Goal: Task Accomplishment & Management: Use online tool/utility

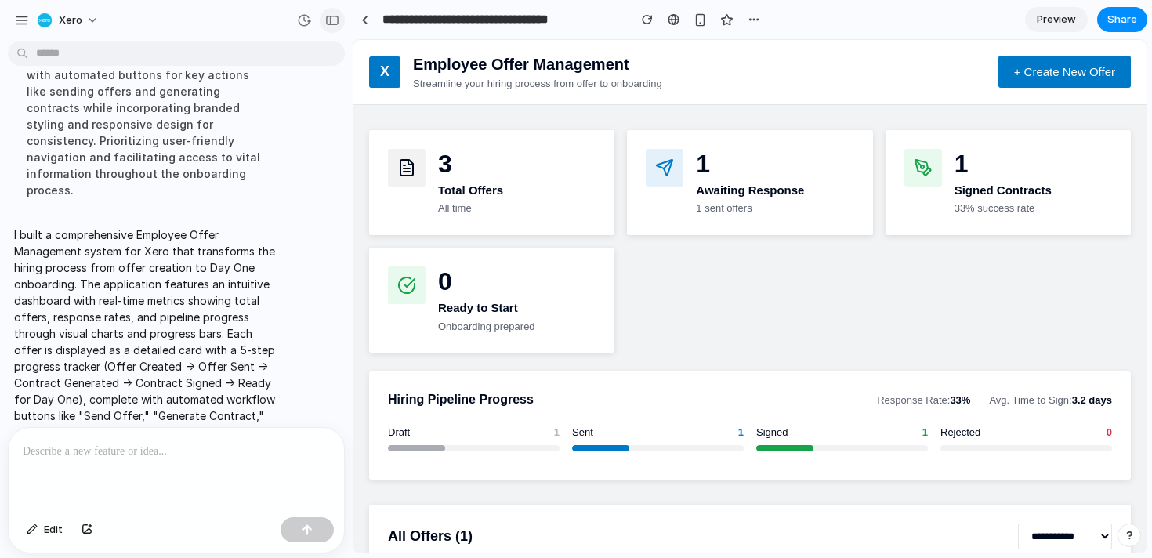
click at [334, 21] on div "button" at bounding box center [332, 20] width 14 height 11
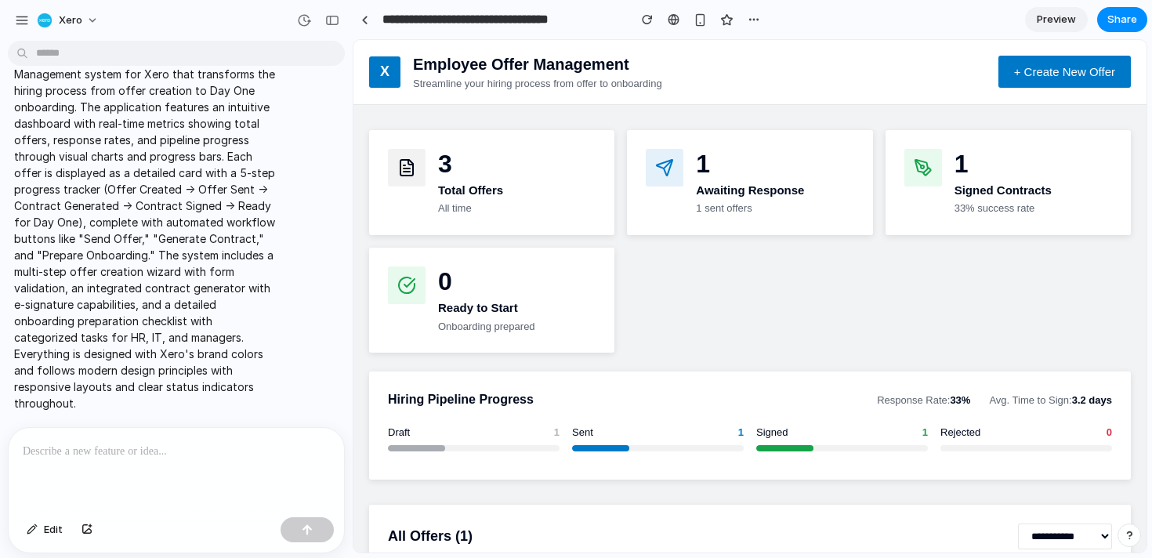
scroll to position [557, 0]
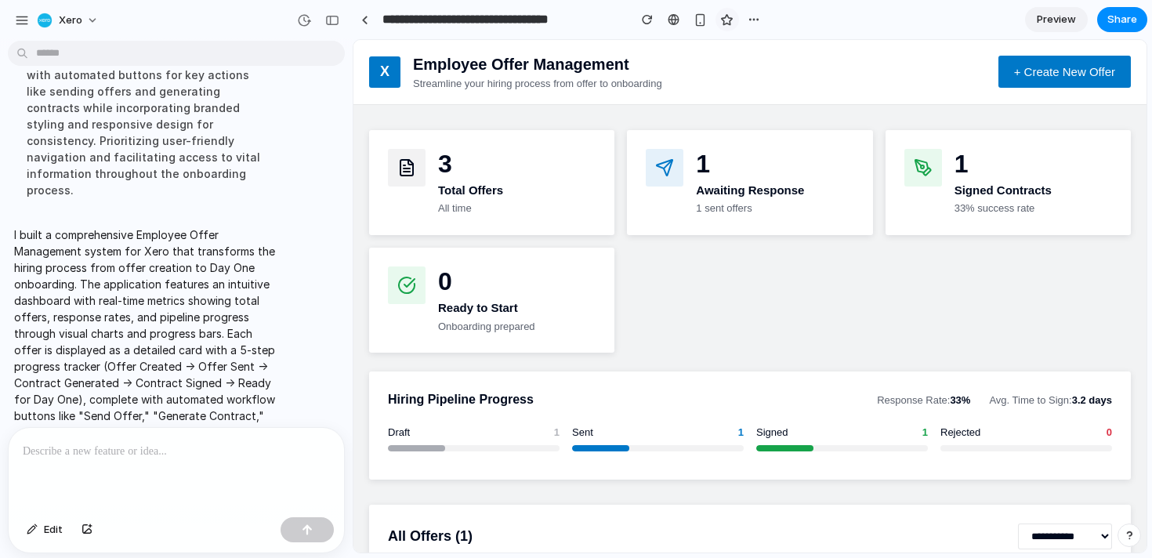
click at [727, 20] on div "button" at bounding box center [726, 19] width 13 height 13
click at [702, 18] on div "button" at bounding box center [700, 19] width 13 height 13
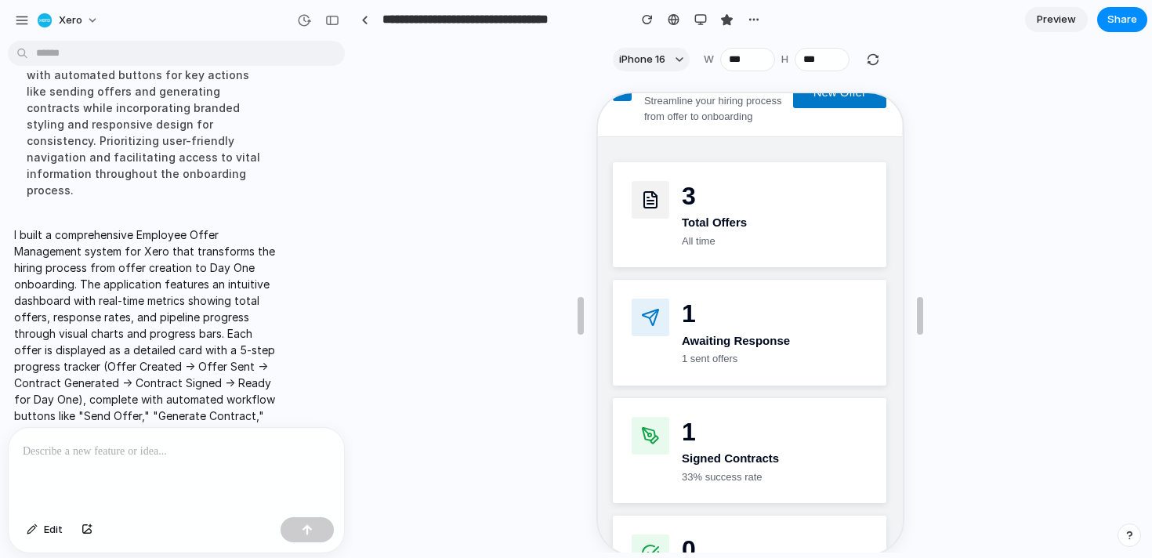
scroll to position [0, 1]
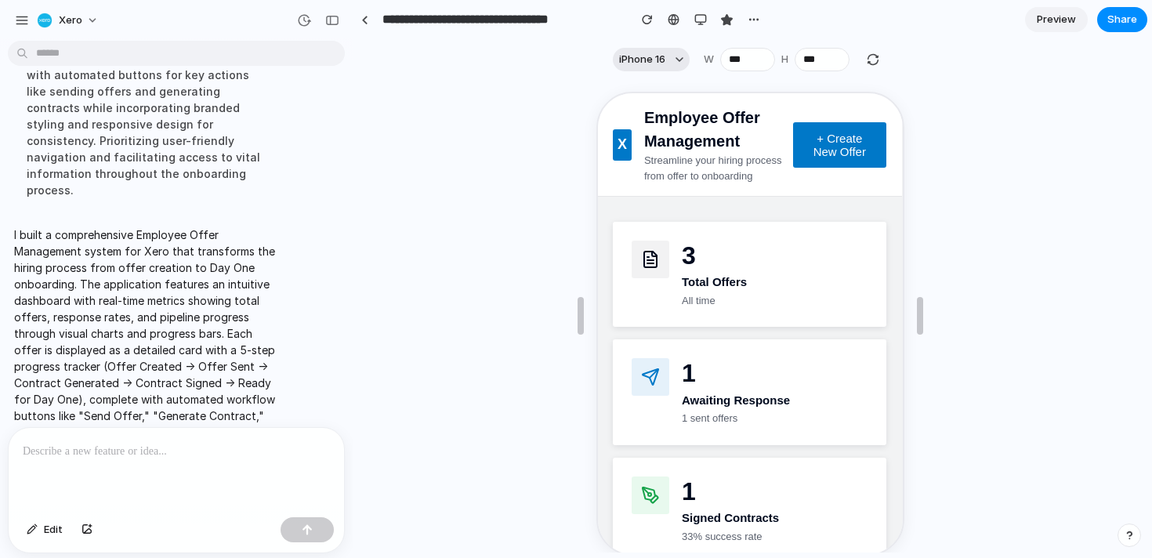
click at [679, 61] on div "button" at bounding box center [680, 60] width 8 height 8
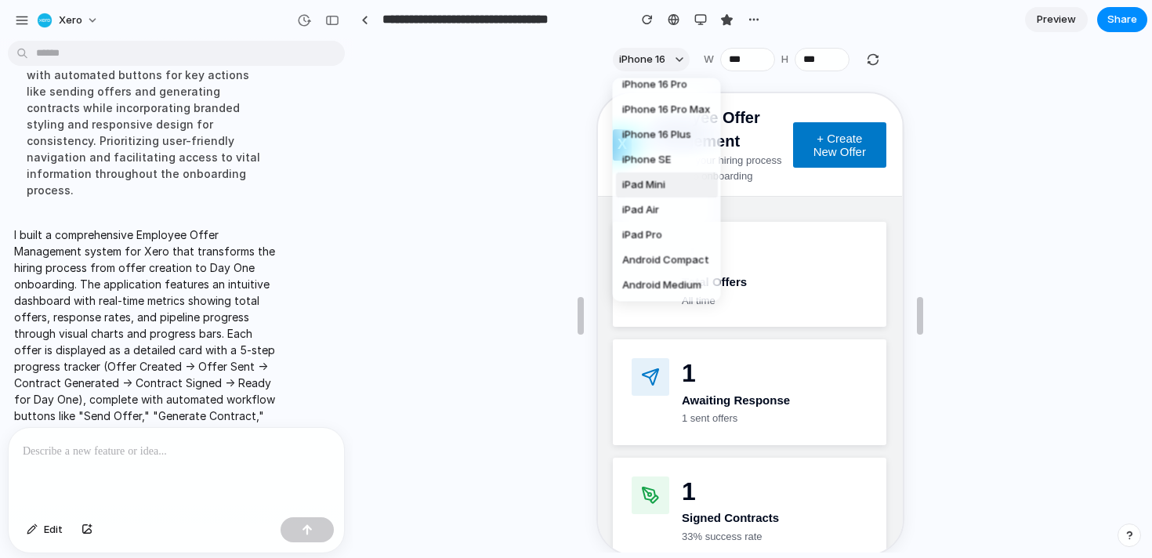
scroll to position [0, 0]
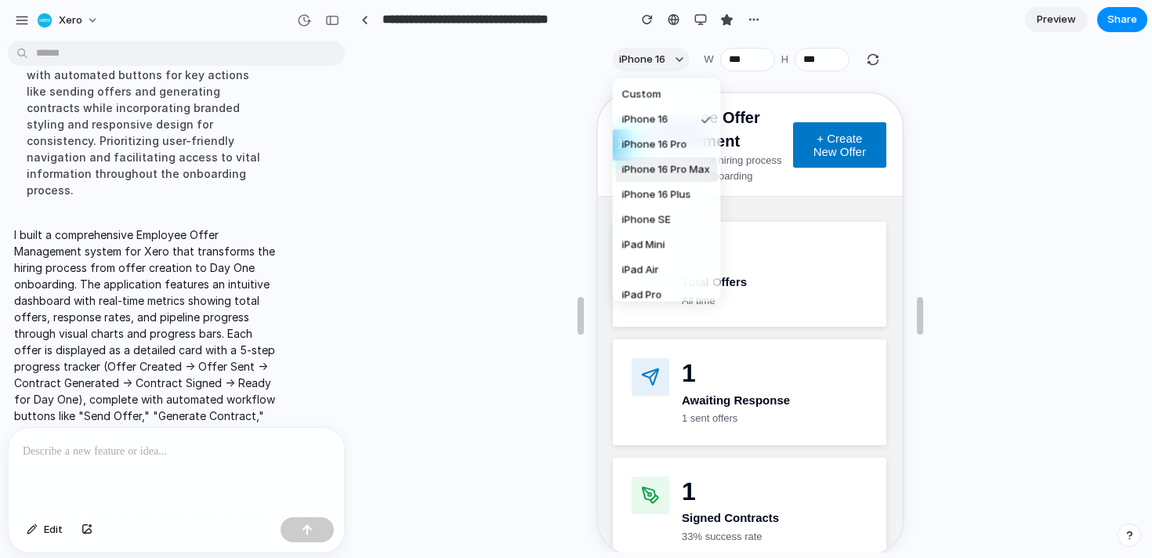
click at [512, 145] on div "Custom iPhone 16 iPhone 16 Pro iPhone 16 Pro Max iPhone 16 Plus iPhone SE iPad …" at bounding box center [576, 279] width 1152 height 558
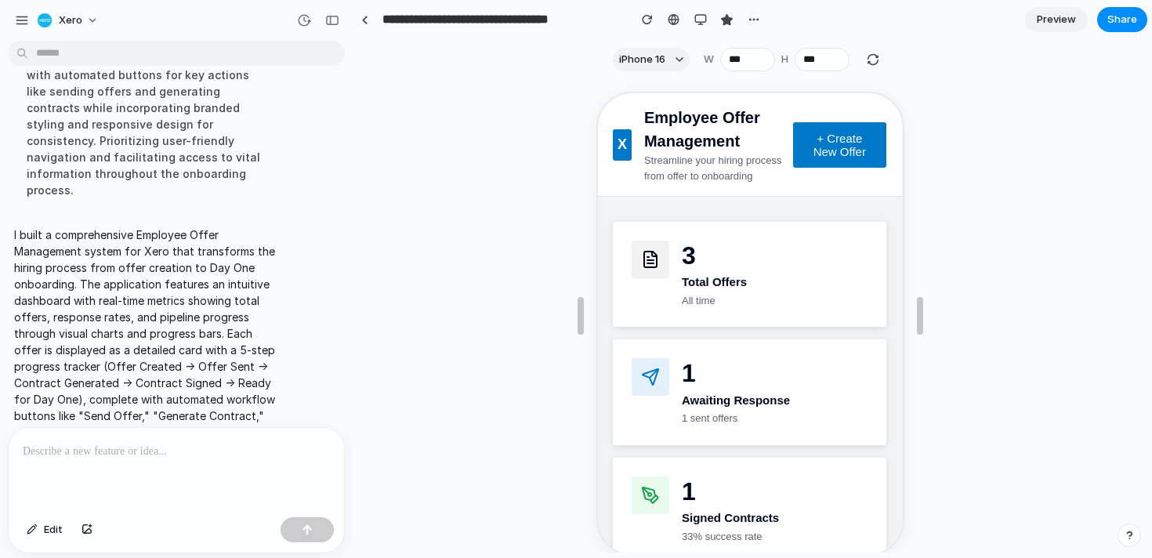
click at [89, 450] on p at bounding box center [176, 451] width 307 height 19
click at [111, 448] on p at bounding box center [176, 451] width 307 height 19
click at [36, 451] on p at bounding box center [176, 451] width 307 height 19
click at [67, 470] on div at bounding box center [176, 469] width 335 height 83
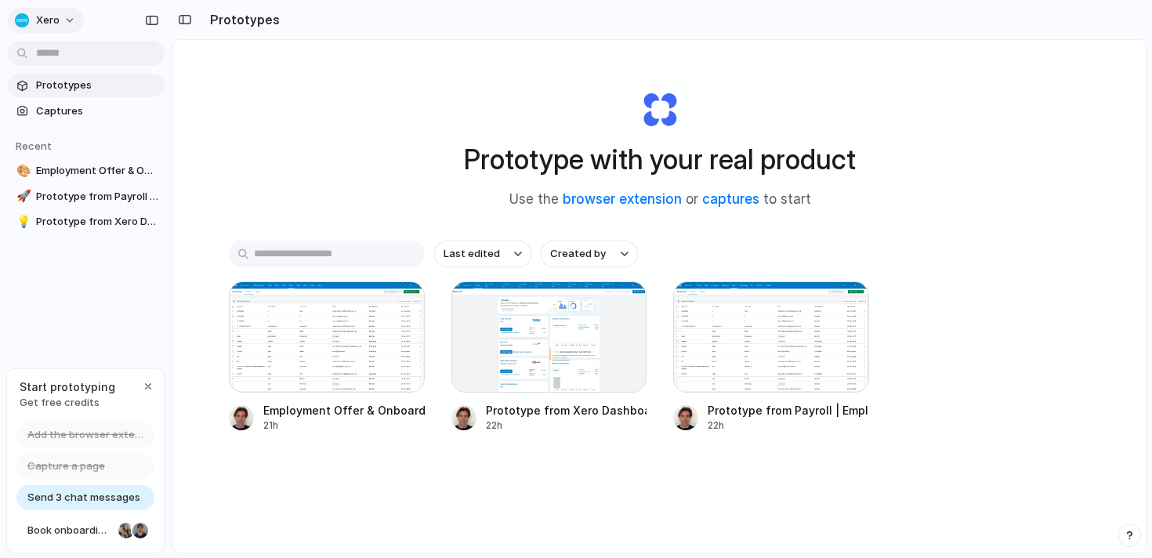
click at [67, 19] on button "Xero" at bounding box center [46, 20] width 76 height 25
click at [100, 498] on span "Send 3 chat messages" at bounding box center [83, 498] width 113 height 16
click at [88, 498] on span "Send 3 chat messages" at bounding box center [83, 498] width 113 height 16
click at [78, 114] on span "Captures" at bounding box center [97, 111] width 122 height 16
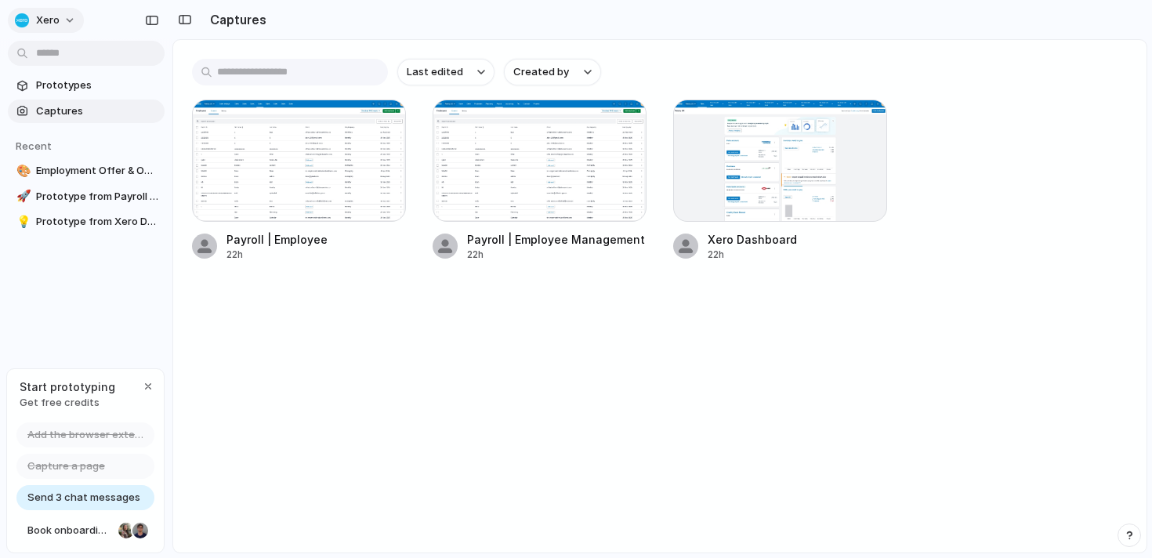
click at [63, 18] on button "Xero" at bounding box center [46, 20] width 76 height 25
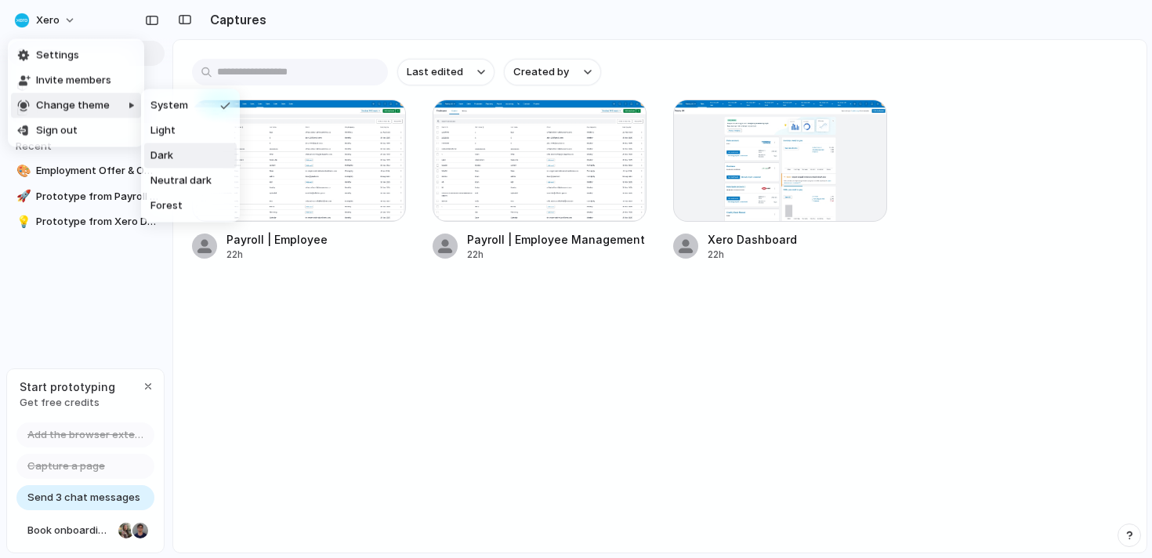
click at [161, 147] on li "Dark" at bounding box center [190, 155] width 92 height 25
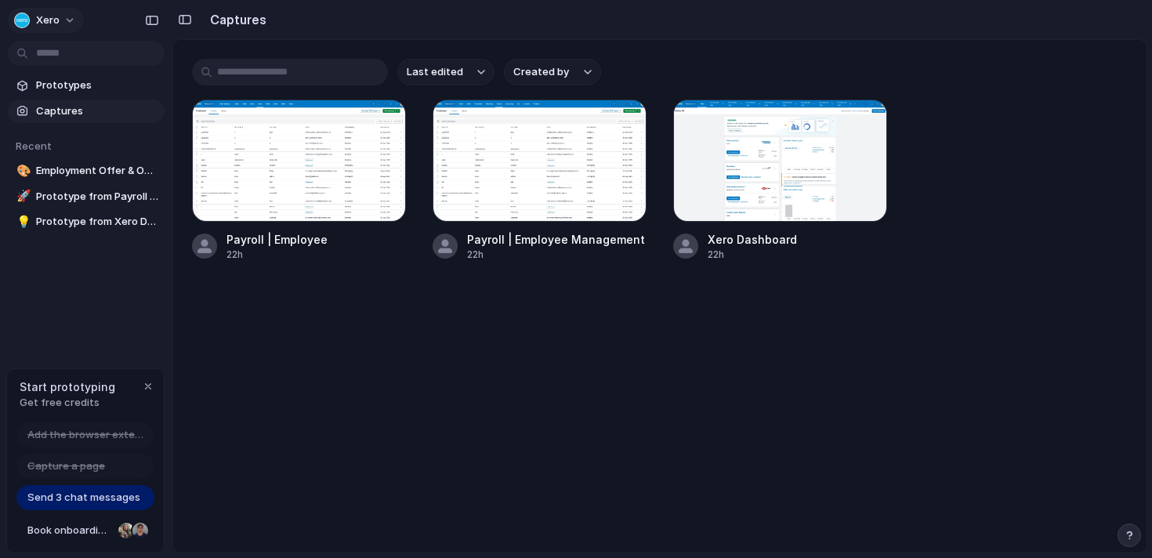
click at [70, 16] on button "Xero" at bounding box center [46, 20] width 76 height 25
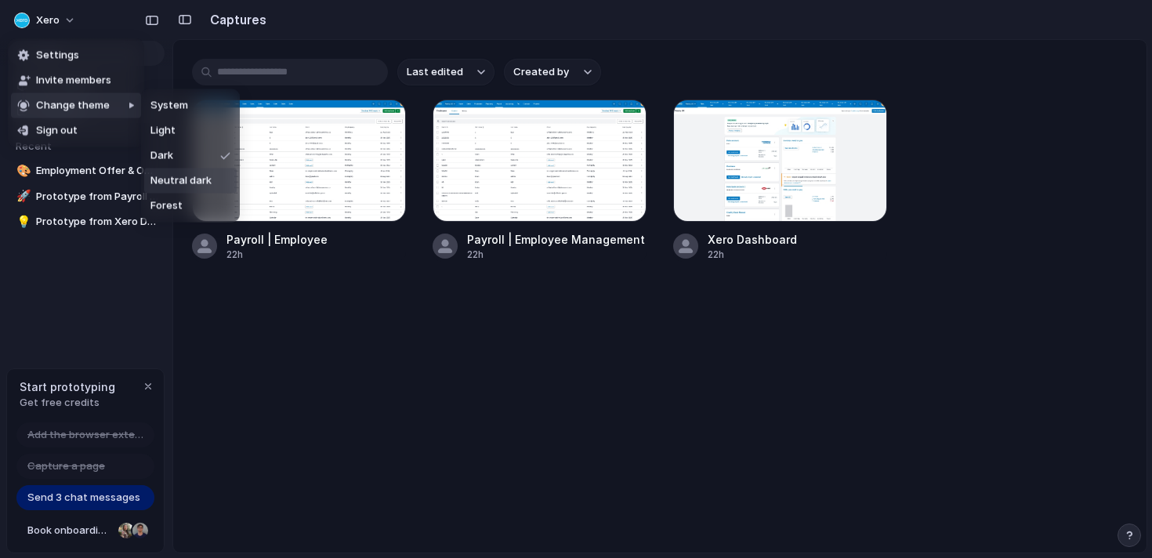
click at [189, 176] on span "Neutral dark" at bounding box center [180, 181] width 61 height 16
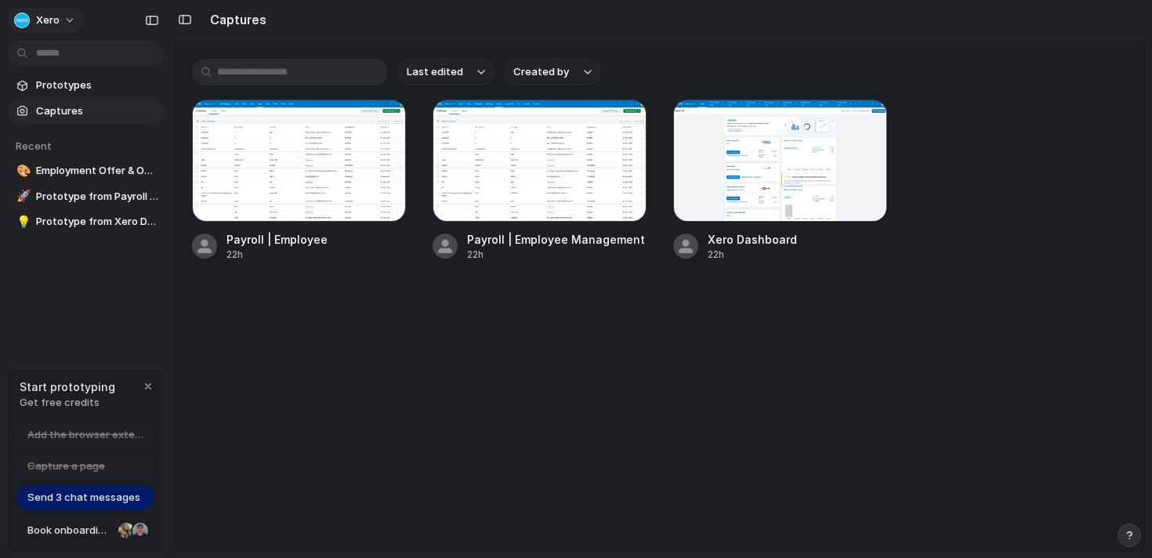
click at [70, 21] on button "Xero" at bounding box center [46, 20] width 76 height 25
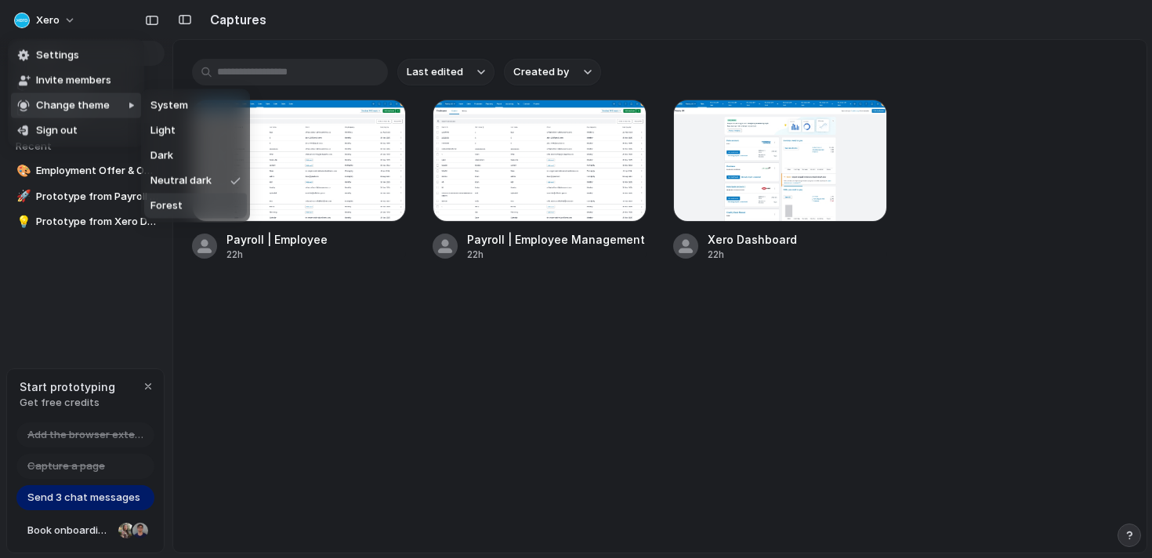
click at [191, 208] on li "Forest" at bounding box center [195, 206] width 103 height 25
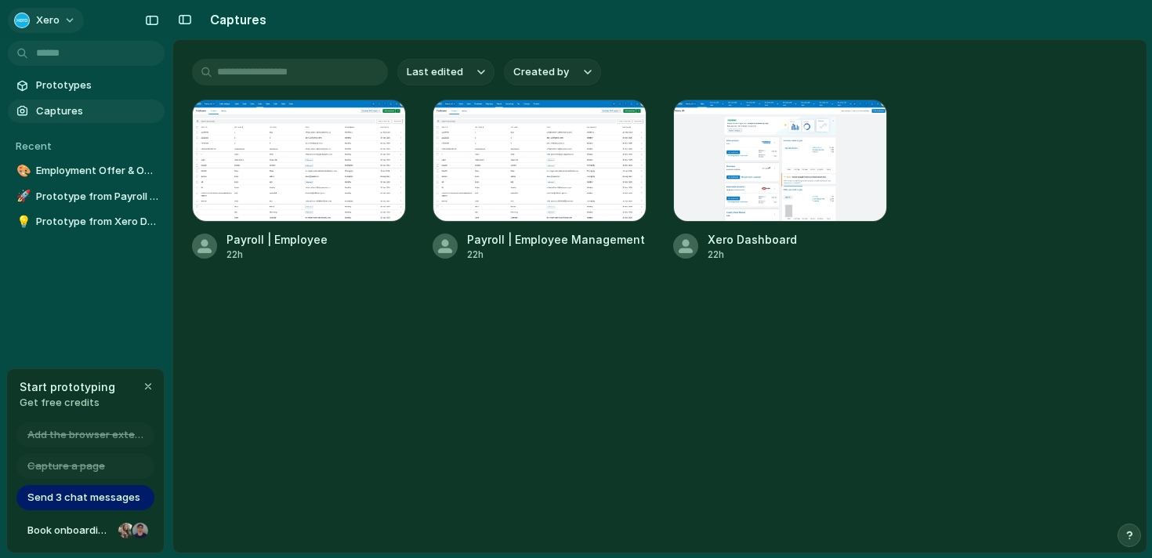
click at [62, 18] on button "Xero" at bounding box center [46, 20] width 76 height 25
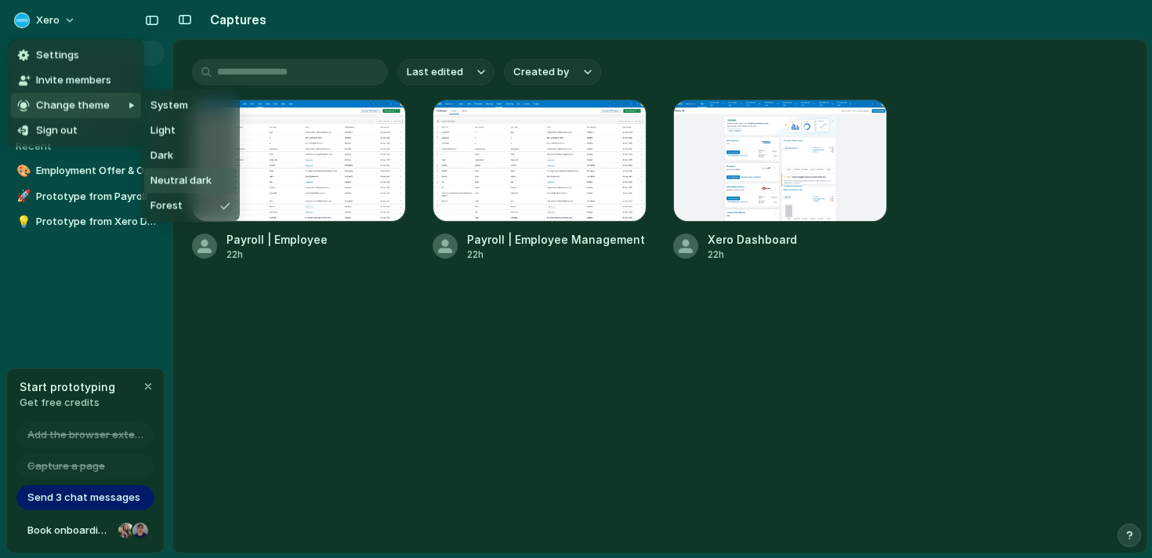
click at [188, 179] on span "Neutral dark" at bounding box center [180, 181] width 61 height 16
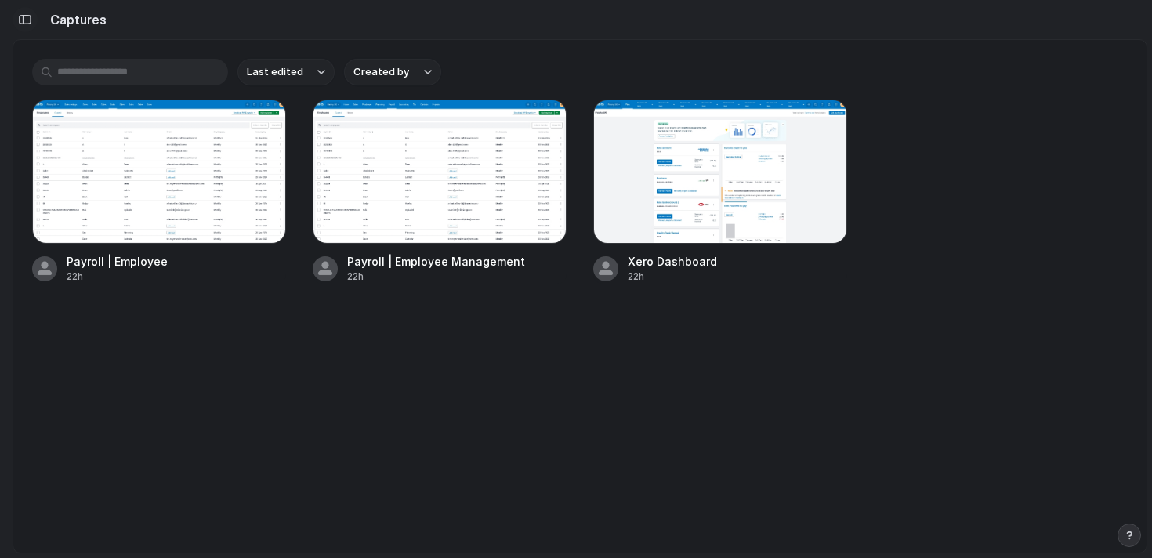
click at [21, 15] on div "button" at bounding box center [25, 19] width 14 height 11
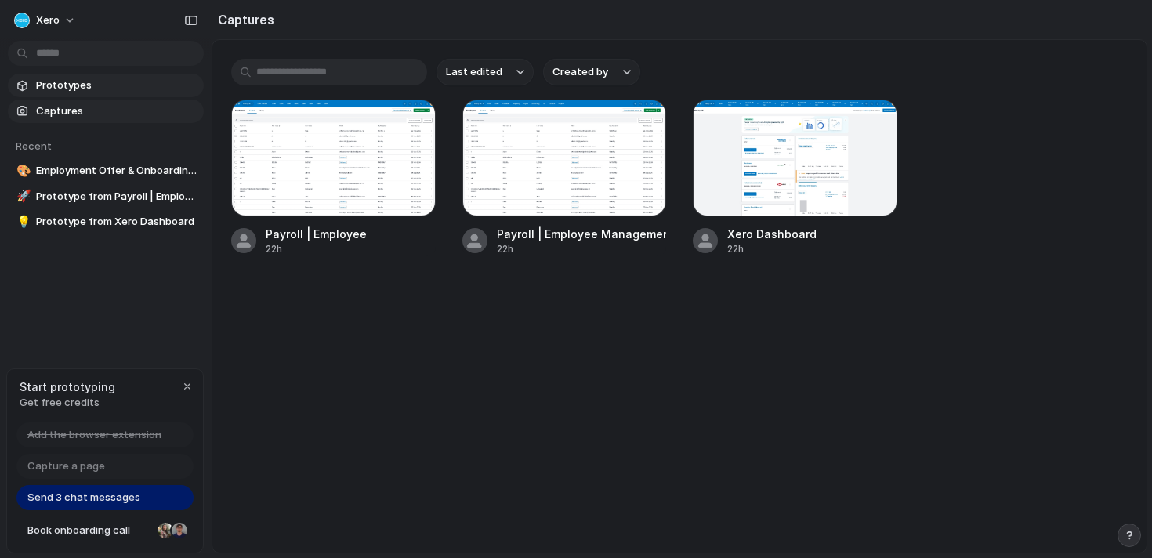
click at [89, 88] on span "Prototypes" at bounding box center [116, 86] width 161 height 16
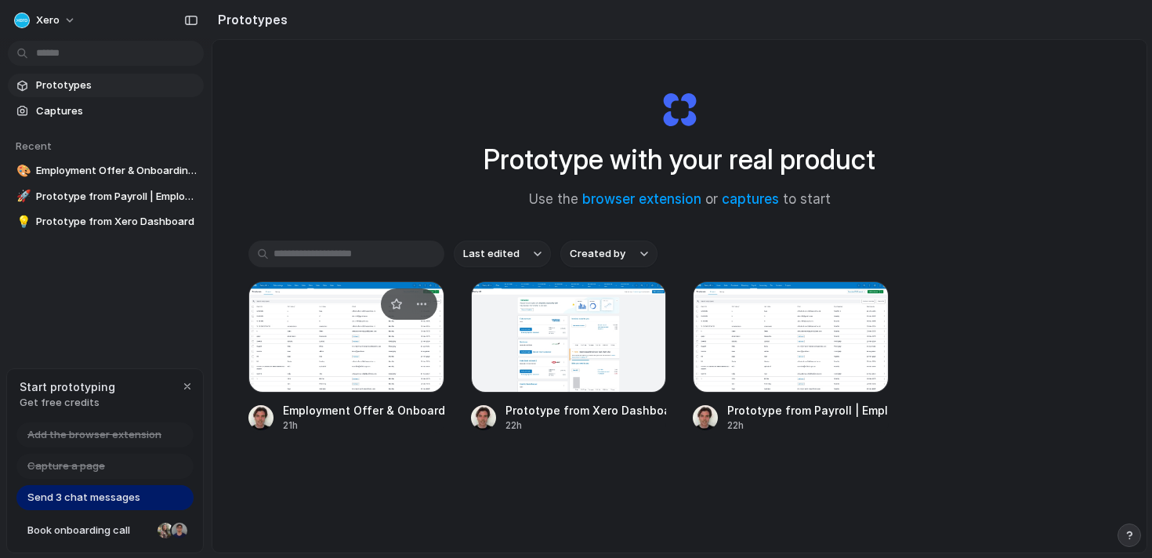
click at [353, 346] on div at bounding box center [346, 336] width 196 height 111
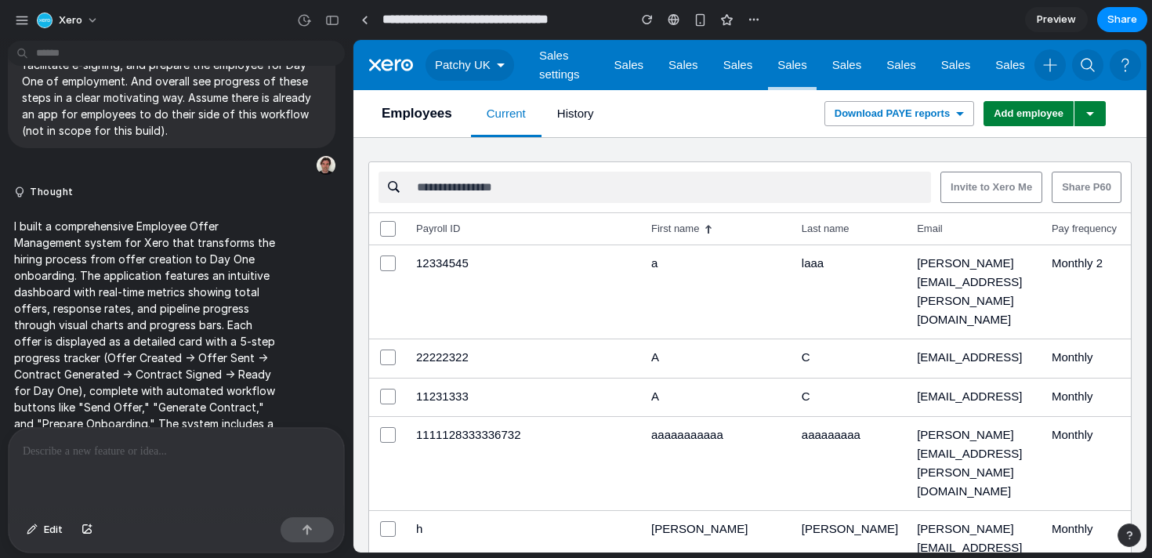
scroll to position [381, 0]
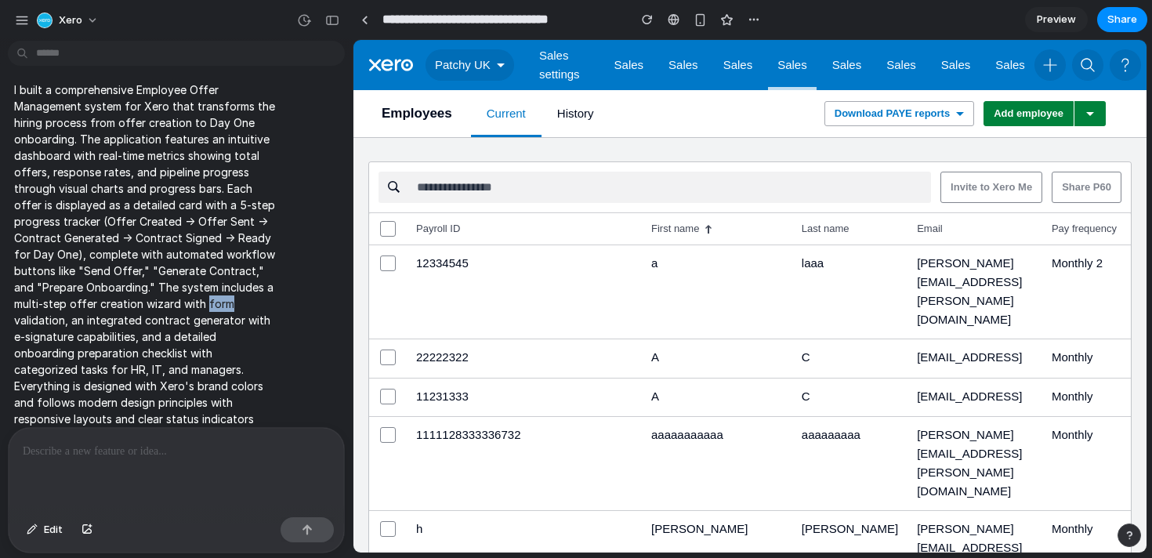
click at [1052, 20] on span "Preview" at bounding box center [1056, 20] width 39 height 16
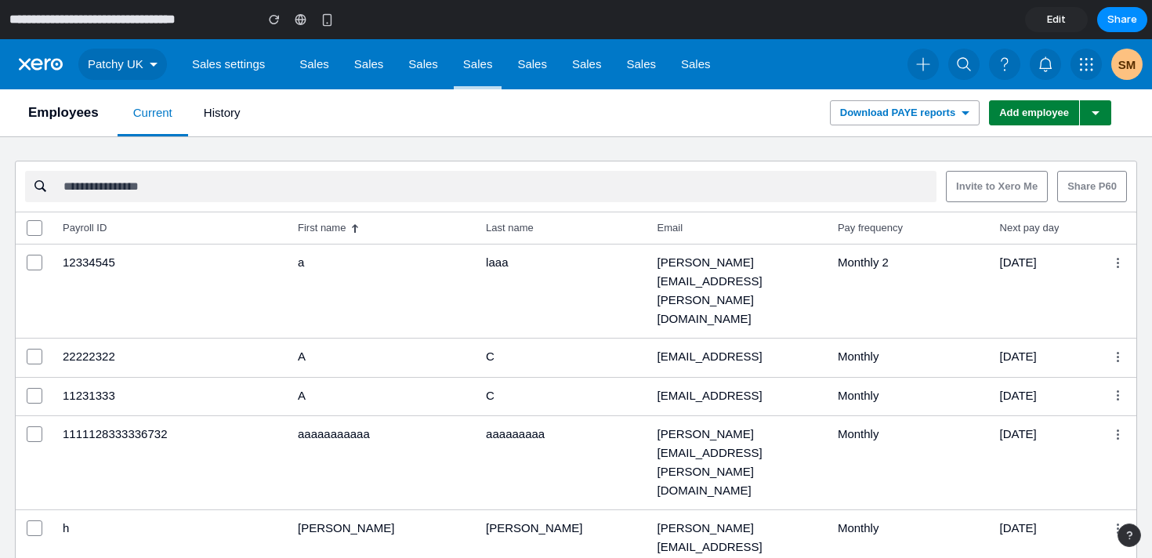
click at [1052, 20] on span "Edit" at bounding box center [1056, 20] width 19 height 16
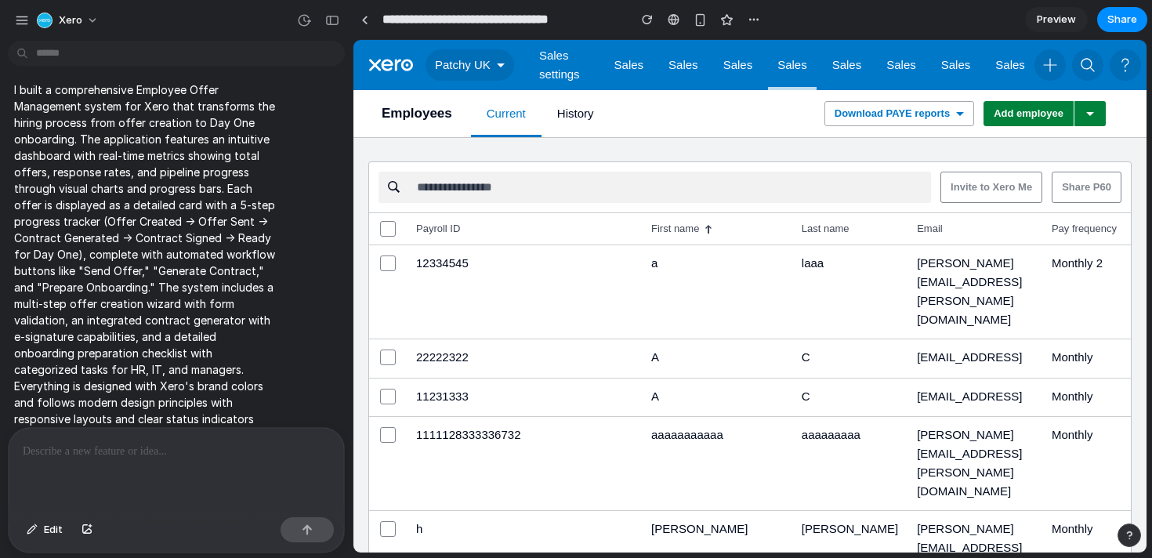
click at [494, 60] on button "Patchy UK" at bounding box center [470, 64] width 89 height 31
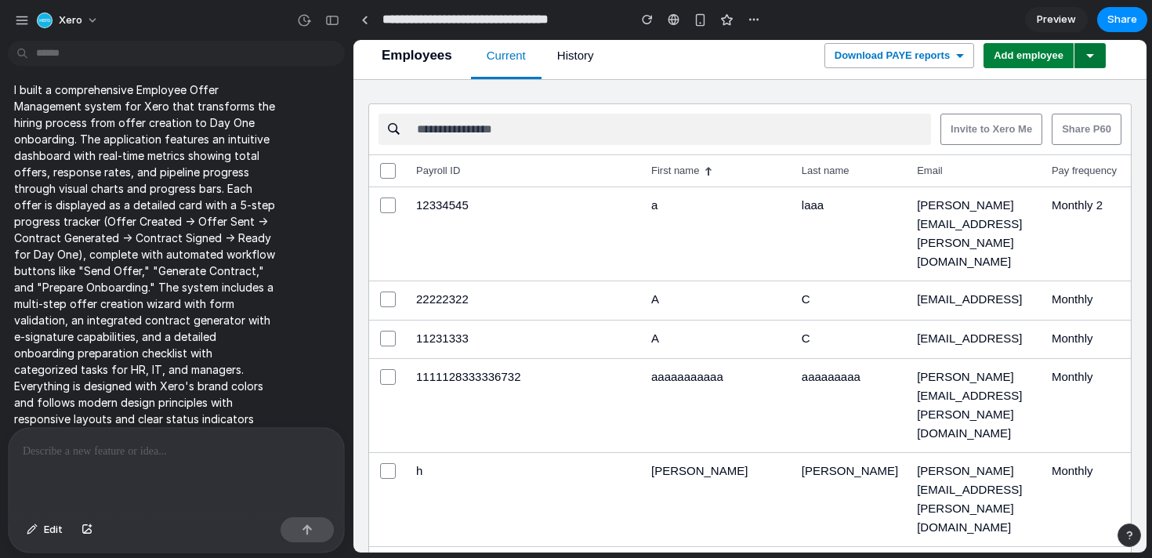
click at [1096, 56] on button "button" at bounding box center [1090, 55] width 31 height 25
click at [1042, 63] on button "Add employee" at bounding box center [1029, 55] width 90 height 25
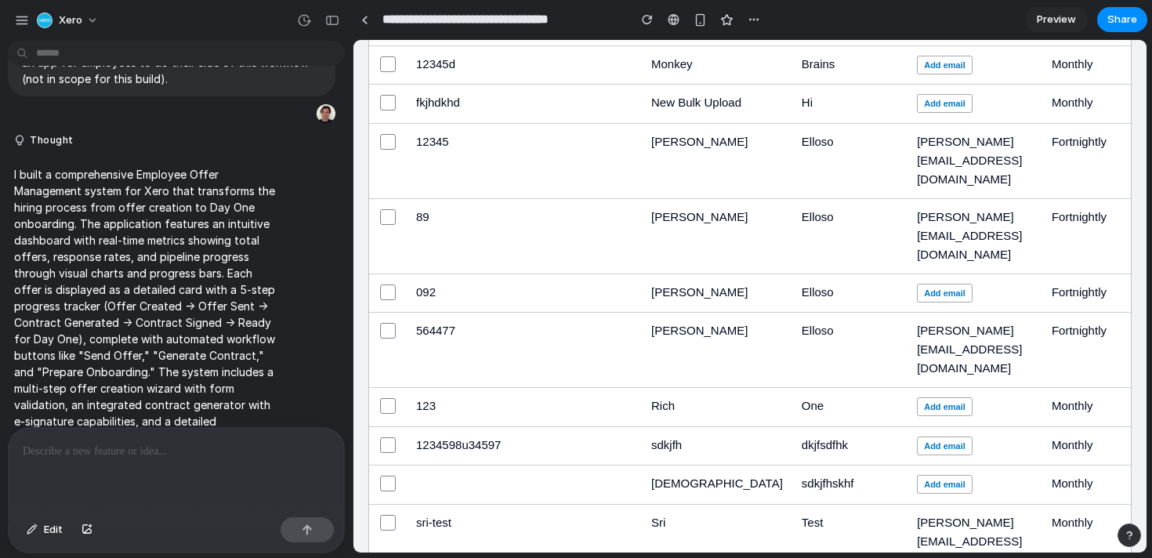
scroll to position [0, 0]
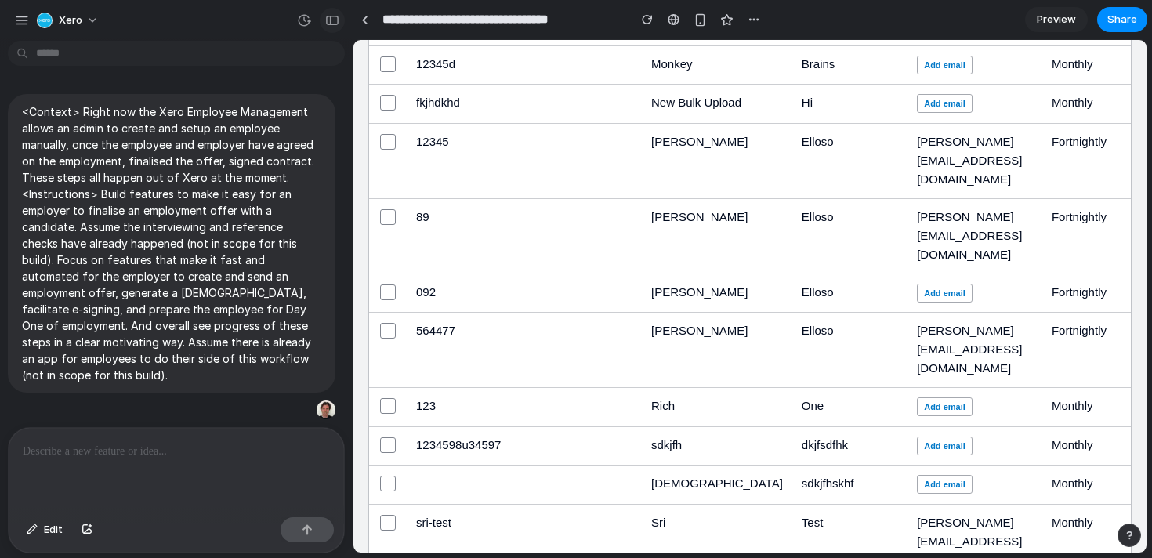
click at [336, 19] on div "button" at bounding box center [332, 20] width 14 height 11
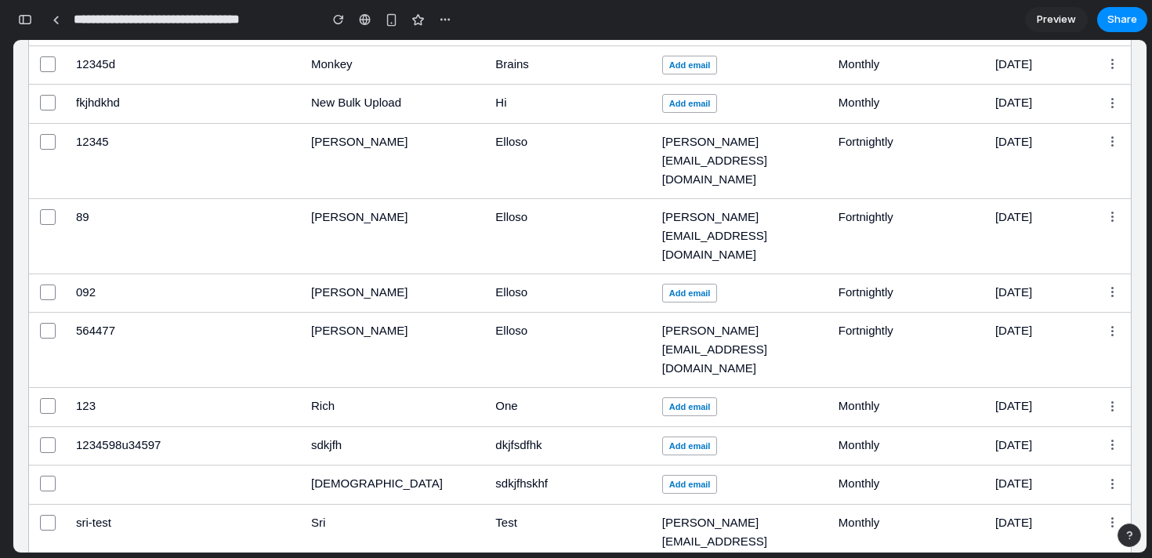
scroll to position [2587, 0]
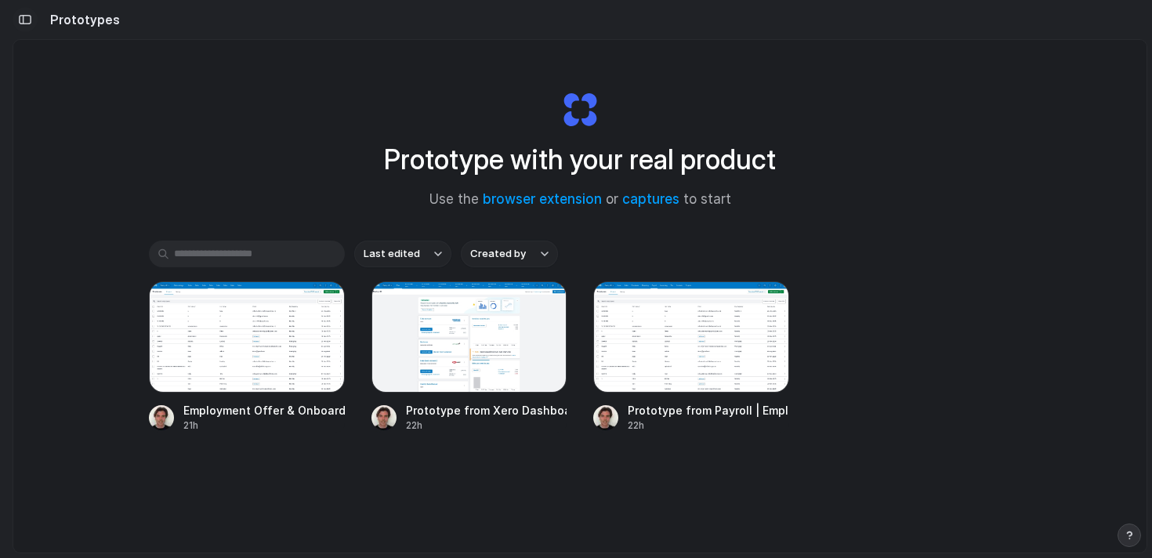
click at [29, 29] on button "button" at bounding box center [25, 19] width 25 height 25
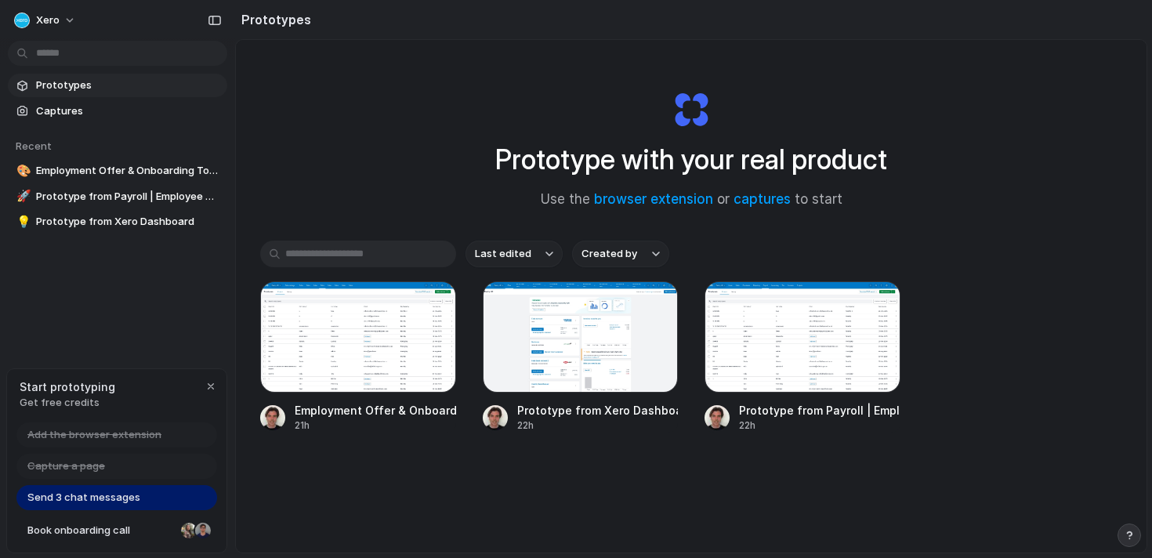
drag, startPoint x: 208, startPoint y: 163, endPoint x: 332, endPoint y: 199, distance: 129.0
click at [107, 193] on span "Prototype from Payroll | Employee Management" at bounding box center [128, 197] width 185 height 16
click at [216, 222] on body "Xero Prototypes Captures Recent 🎨 Employment Offer & Onboarding Tools 🚀 Prototy…" at bounding box center [576, 279] width 1152 height 558
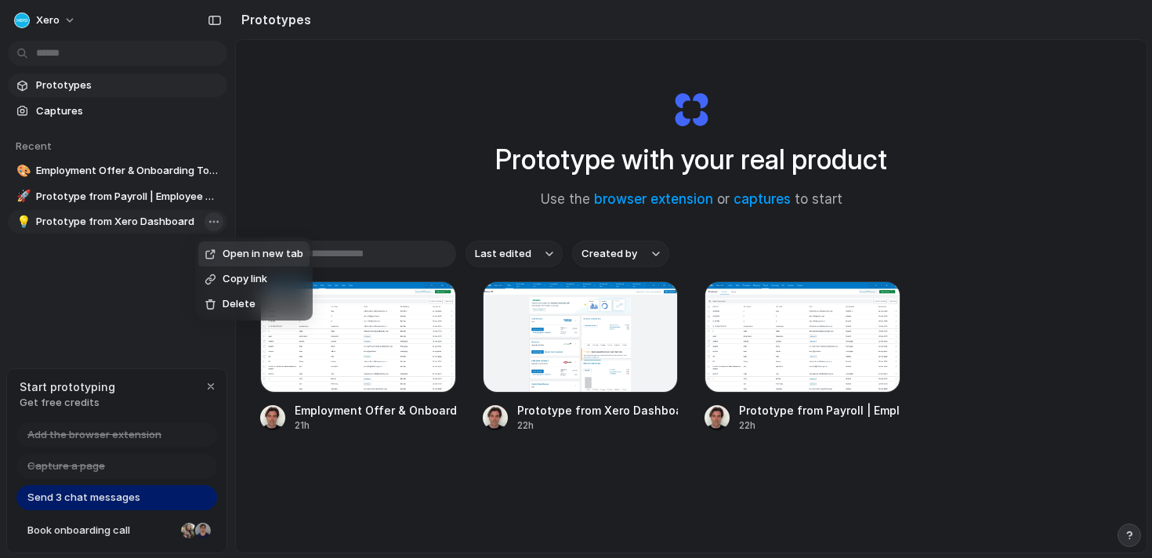
click at [216, 222] on div "Open in new tab Copy link Delete" at bounding box center [576, 279] width 1152 height 558
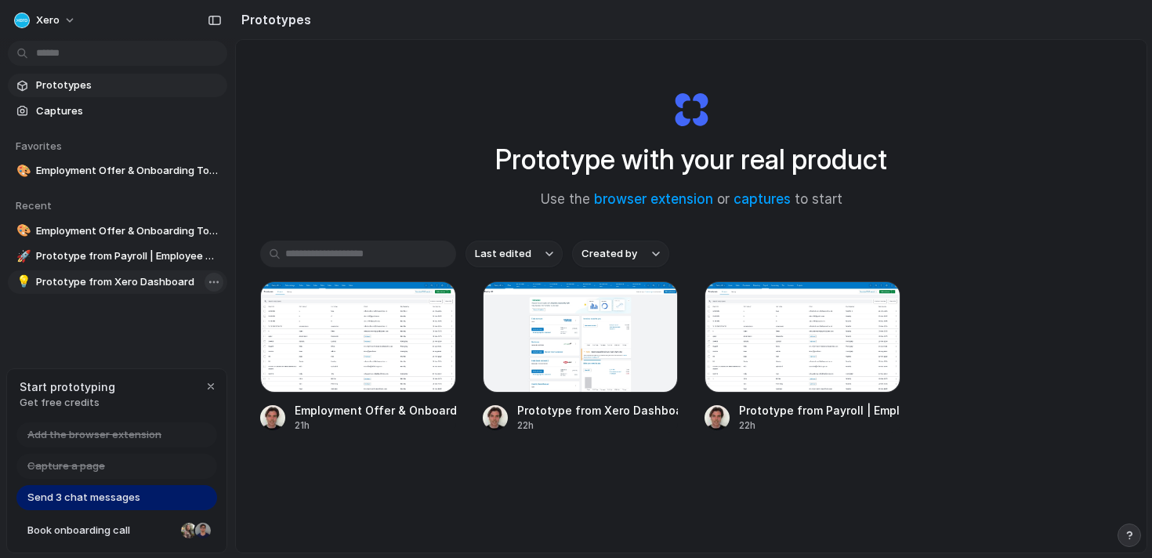
click at [219, 280] on body "Xero Prototypes Captures Favorites 🎨 Employment Offer & Onboarding Tools To pic…" at bounding box center [576, 279] width 1152 height 558
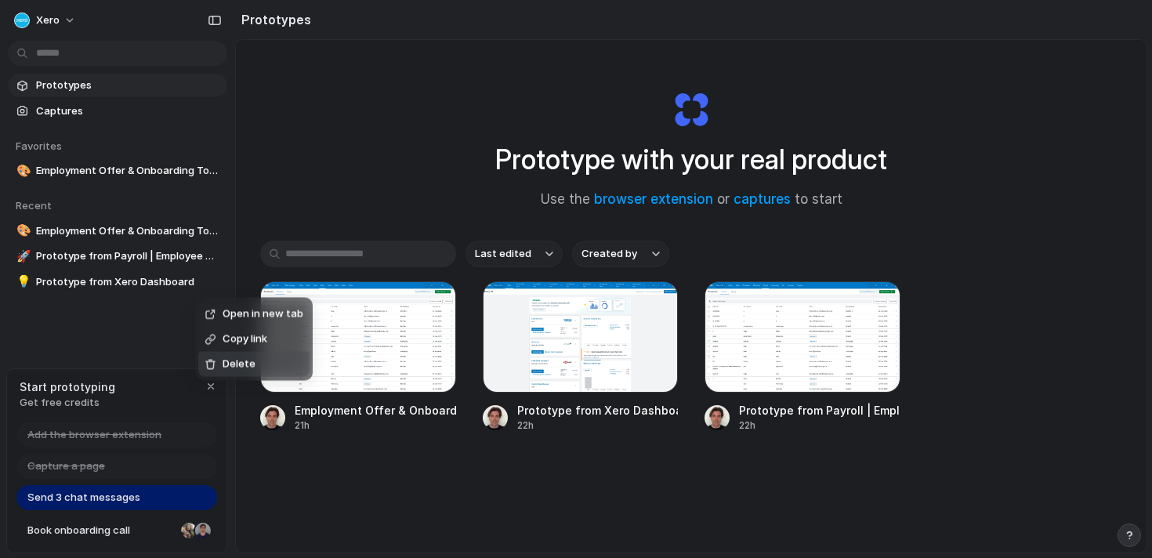
click at [238, 366] on span "Delete" at bounding box center [239, 365] width 33 height 16
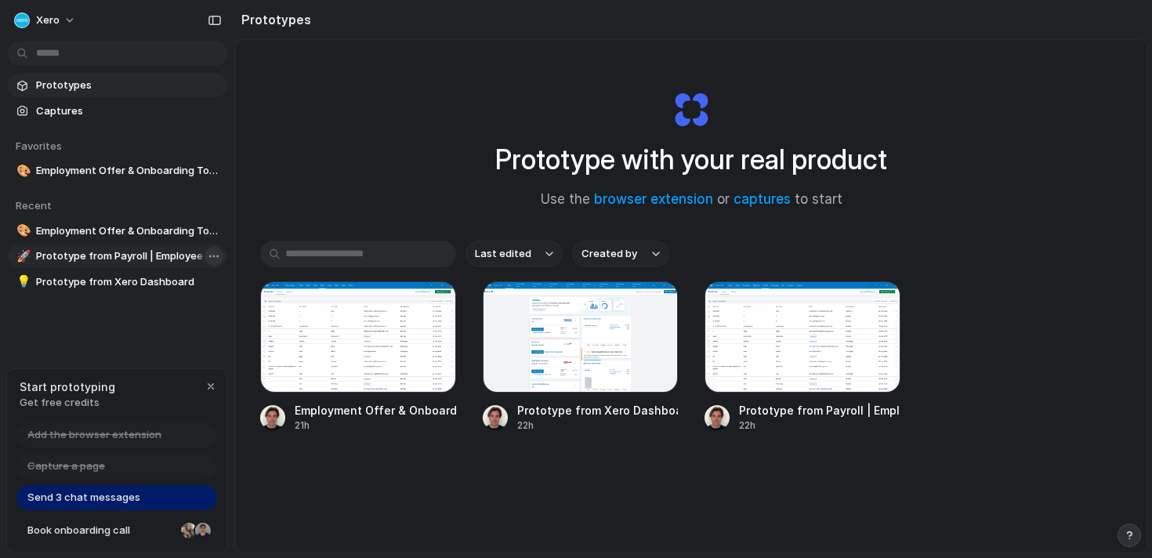
click at [216, 257] on body "Xero Prototypes Captures Favorites 🎨 Employment Offer & Onboarding Tools To pic…" at bounding box center [576, 279] width 1152 height 558
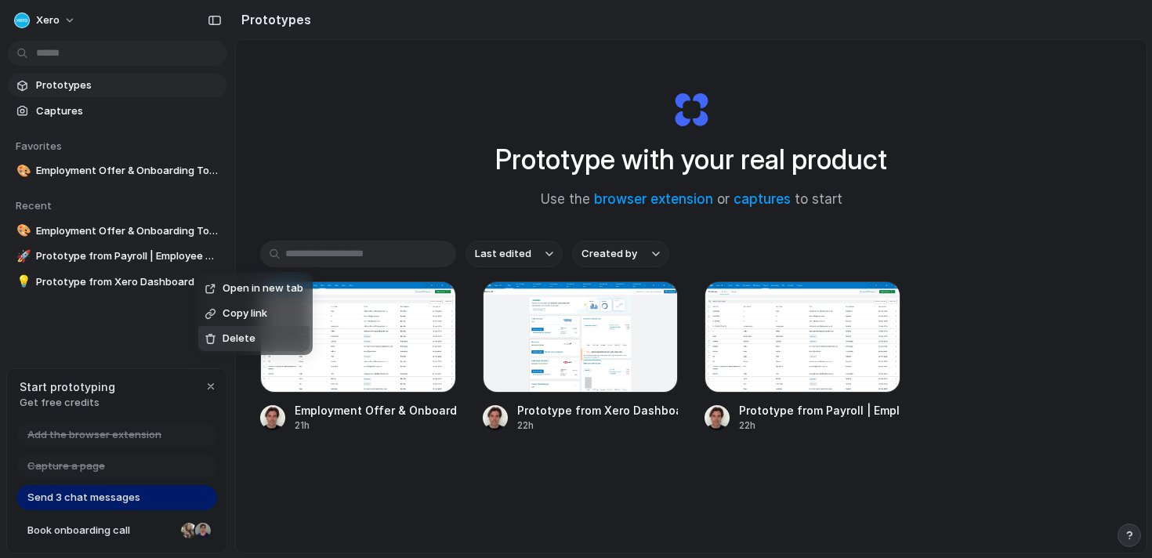
click at [234, 336] on span "Delete" at bounding box center [239, 339] width 33 height 16
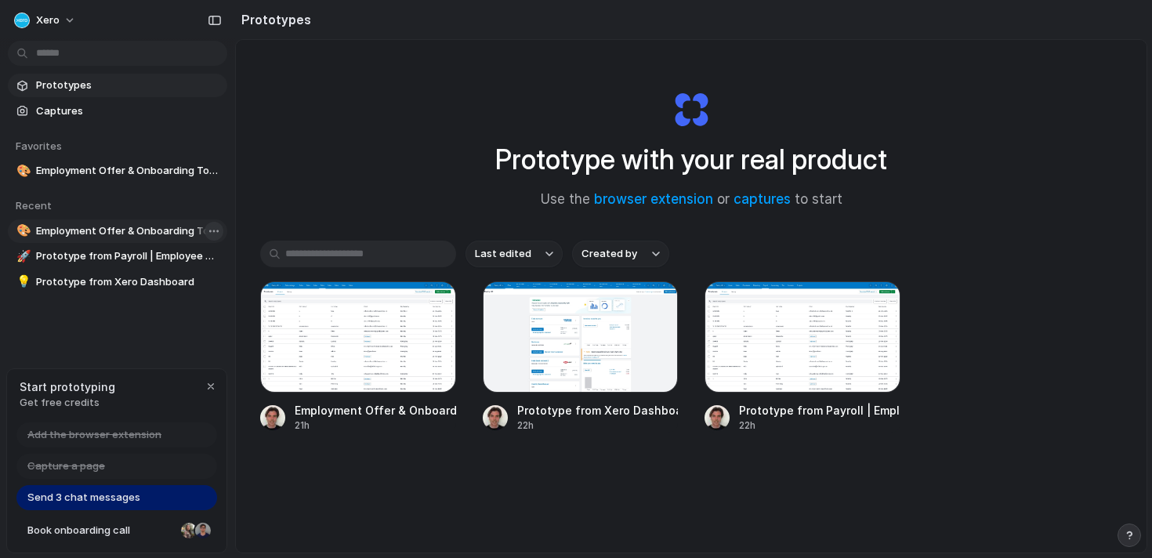
click at [218, 230] on body "Xero Prototypes Captures Favorites 🎨 Employment Offer & Onboarding Tools To pic…" at bounding box center [576, 279] width 1152 height 558
click at [111, 240] on div "Open in new tab Copy link Delete" at bounding box center [576, 279] width 1152 height 558
click at [147, 165] on span "Employment Offer & Onboarding Tools" at bounding box center [128, 171] width 185 height 16
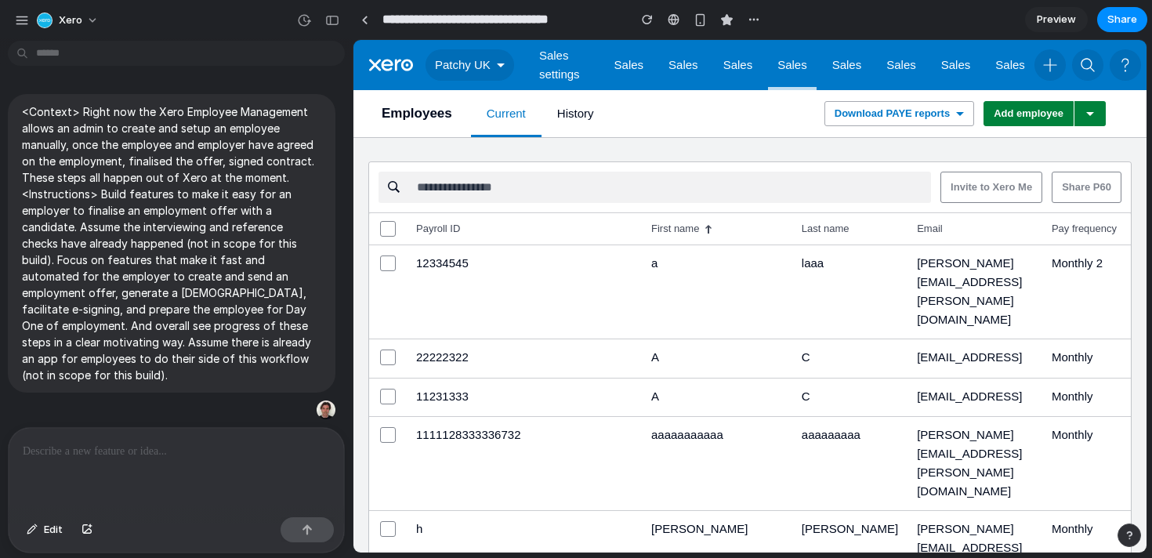
click at [11, 25] on div "Xero" at bounding box center [176, 19] width 353 height 38
click at [20, 18] on div "button" at bounding box center [22, 20] width 14 height 14
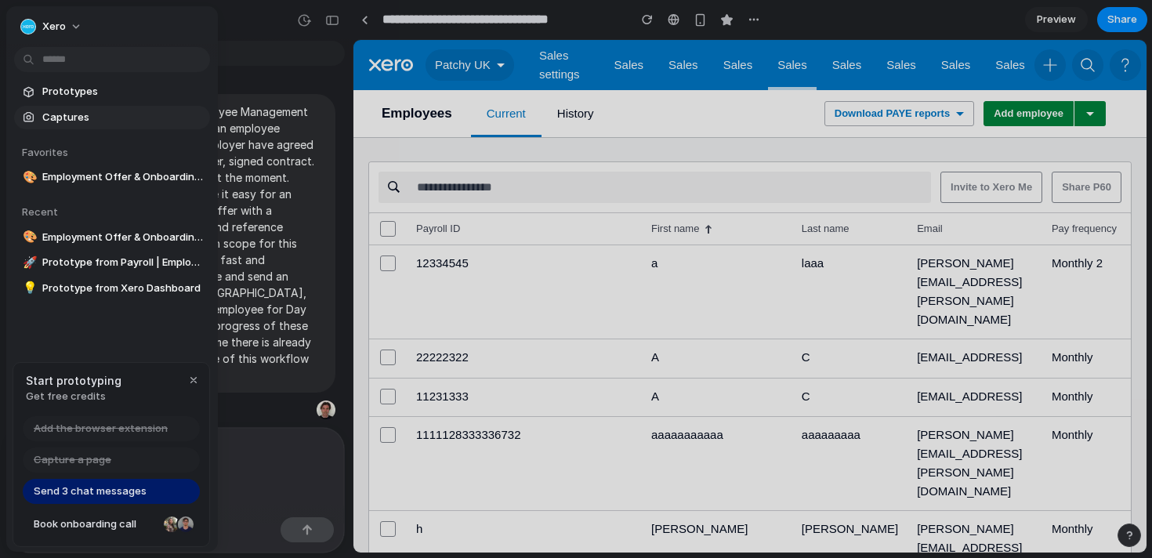
click at [78, 122] on span "Captures" at bounding box center [122, 118] width 161 height 16
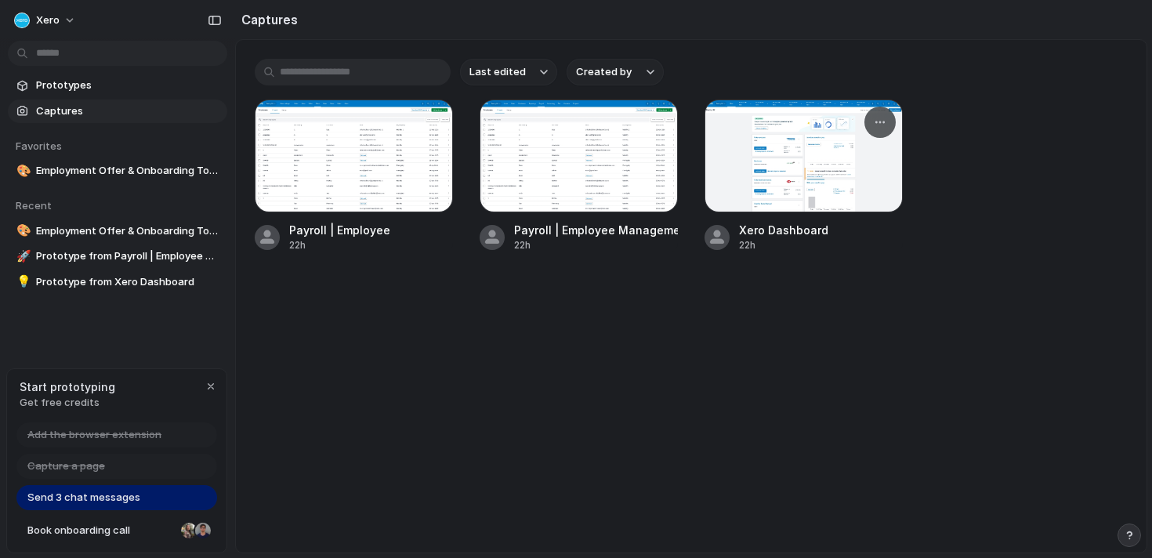
click at [798, 177] on div at bounding box center [804, 156] width 198 height 113
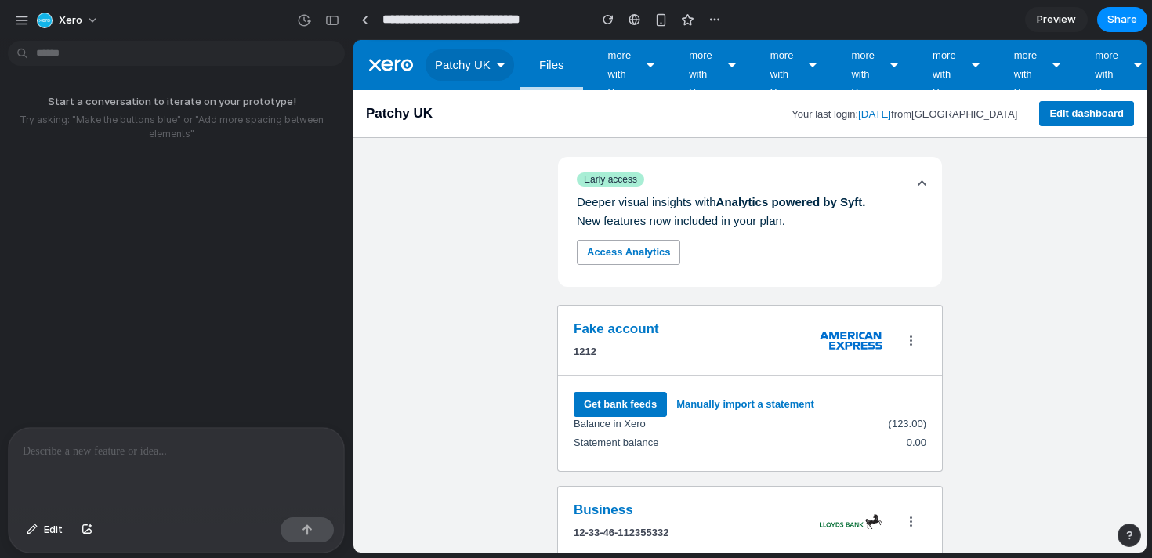
click at [144, 446] on p at bounding box center [176, 451] width 307 height 19
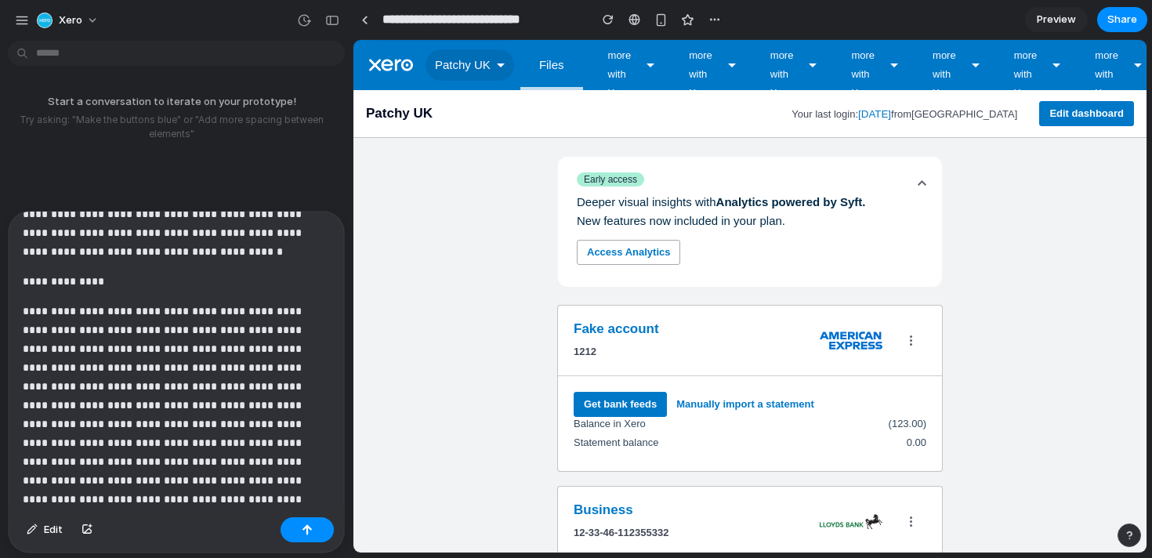
scroll to position [136, 0]
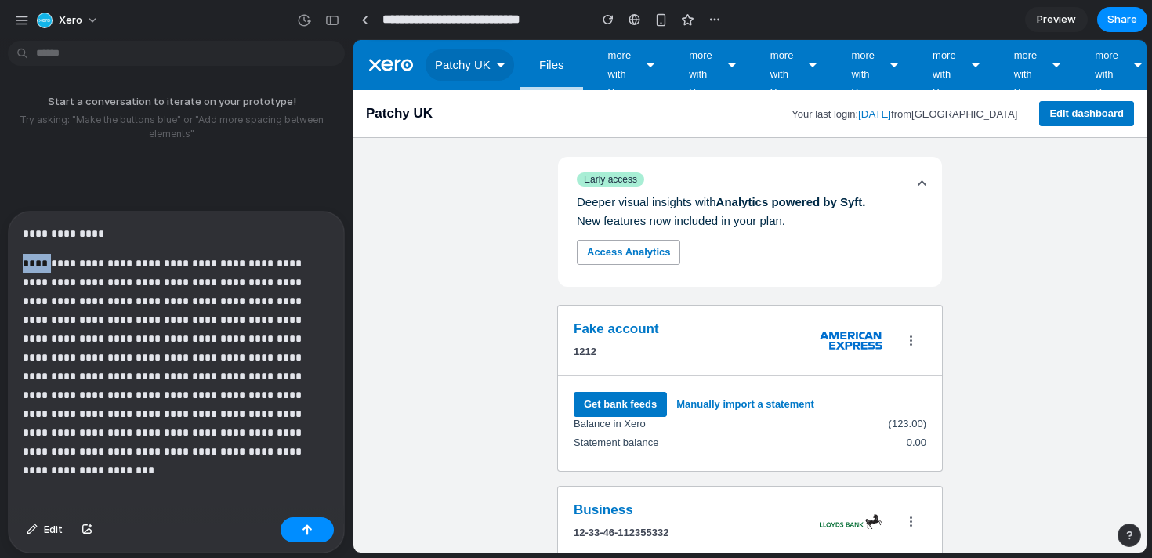
click at [30, 261] on p "**********" at bounding box center [176, 357] width 307 height 207
click at [22, 259] on div "**********" at bounding box center [176, 361] width 335 height 299
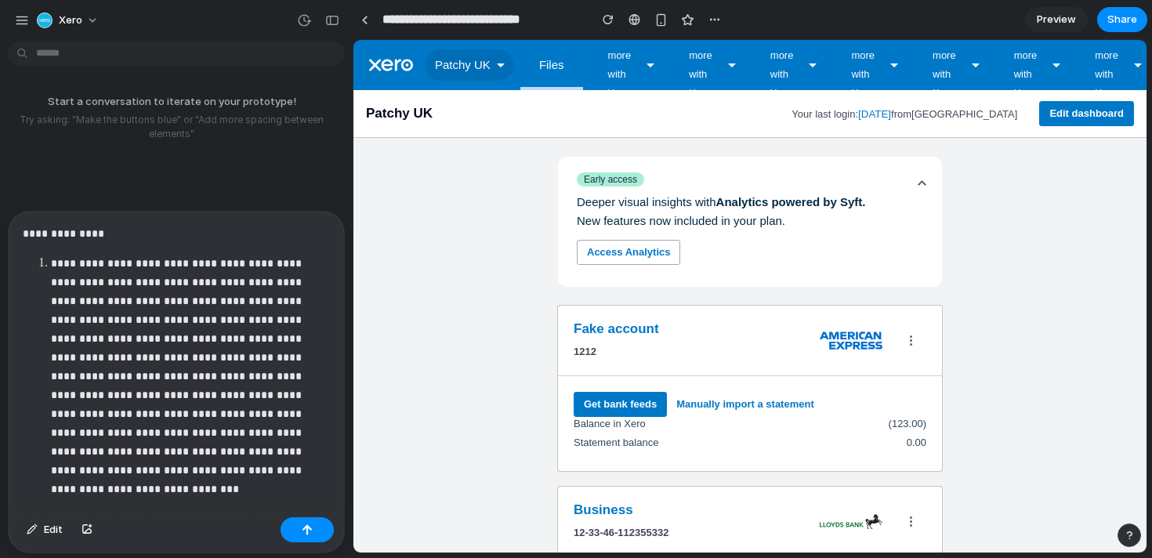
click at [180, 469] on p "**********" at bounding box center [190, 367] width 279 height 226
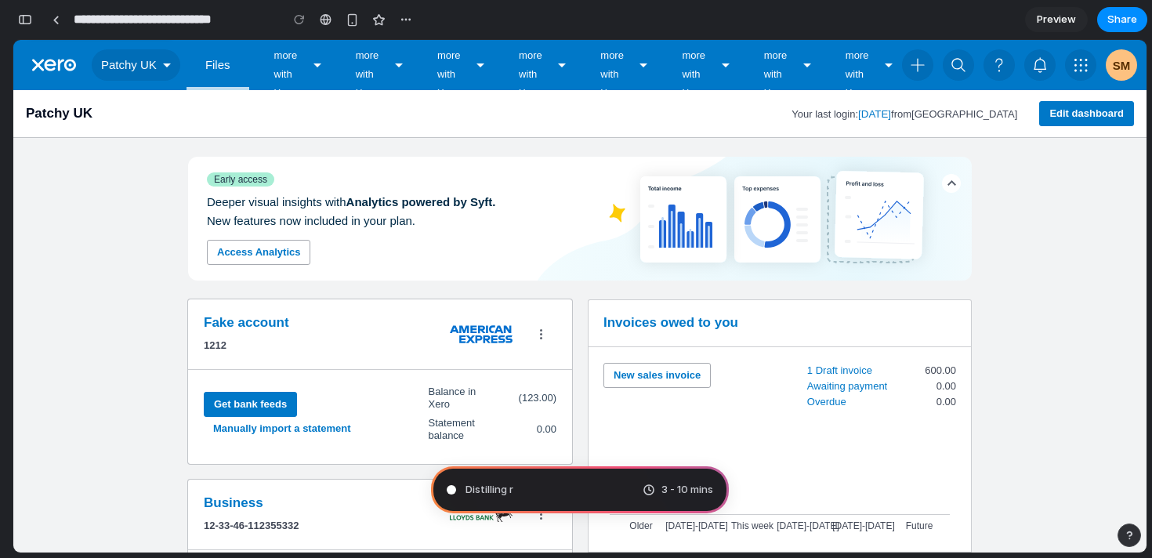
scroll to position [514, 0]
type input "**********"
click at [450, 487] on div at bounding box center [452, 490] width 8 height 8
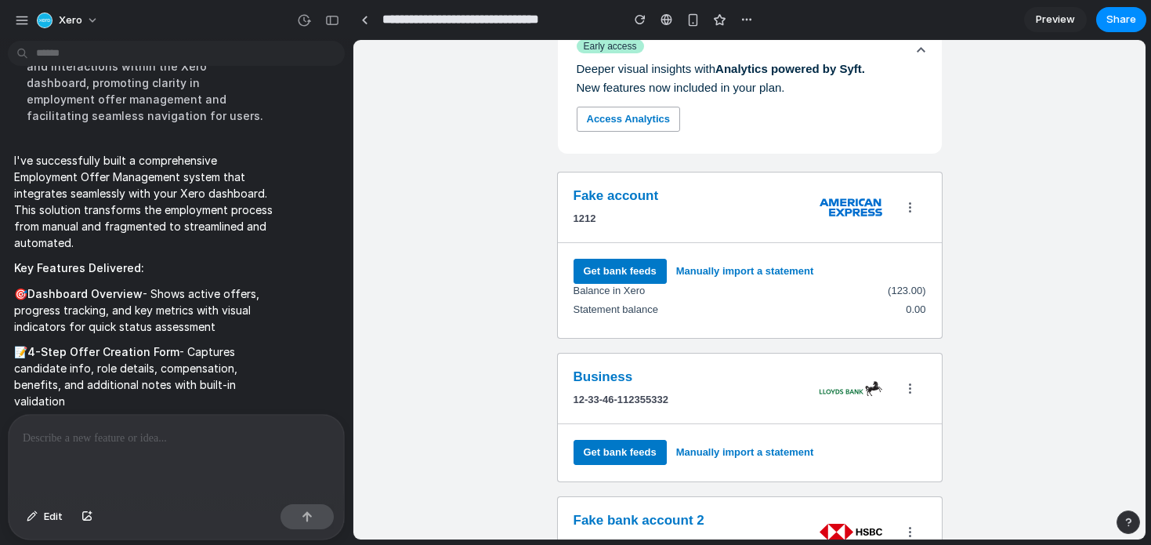
scroll to position [0, 0]
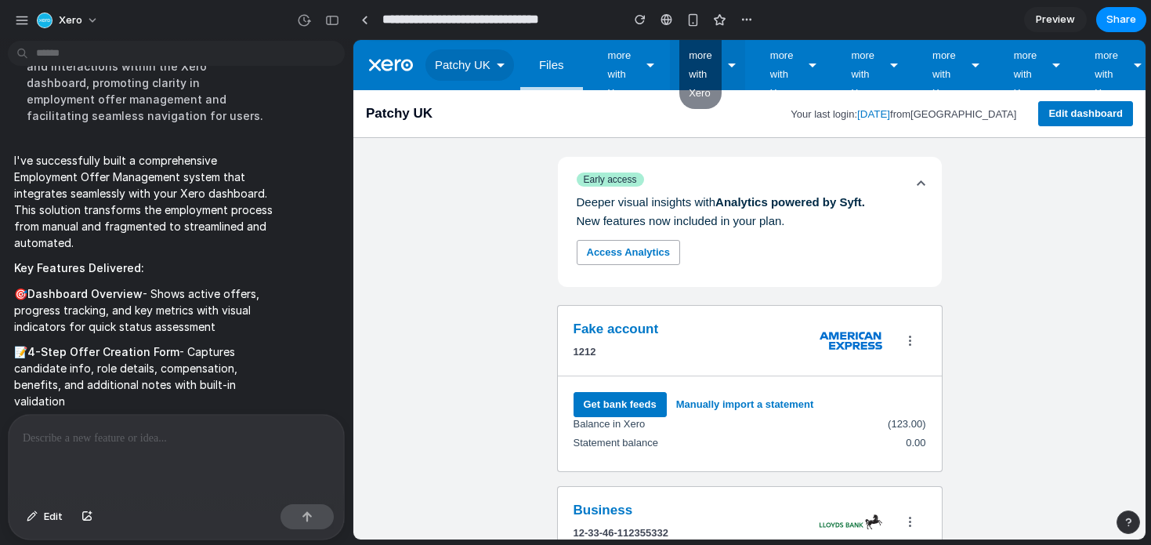
click at [695, 61] on button "Do more with Xero" at bounding box center [707, 65] width 75 height 50
click at [670, 40] on button "Do more with Xero" at bounding box center [707, 65] width 75 height 50
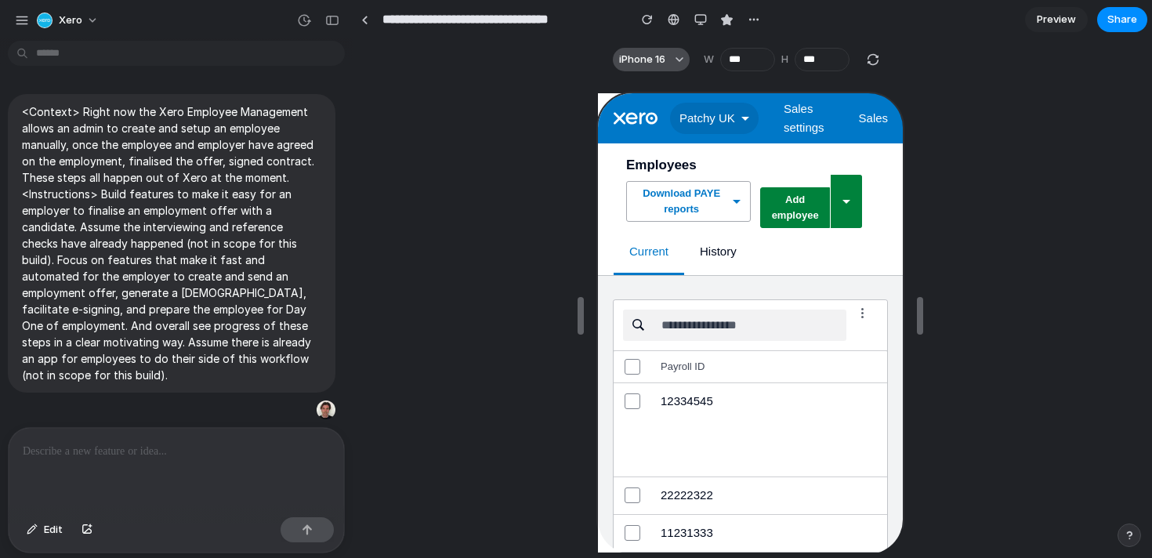
click at [665, 62] on button "iPhone 16" at bounding box center [651, 60] width 77 height 24
click at [697, 18] on div "Custom iPhone 16 iPhone 16 Pro iPhone 16 Pro Max iPhone 16 Plus iPhone SE iPad …" at bounding box center [576, 279] width 1152 height 558
click at [702, 19] on div "button" at bounding box center [700, 19] width 13 height 13
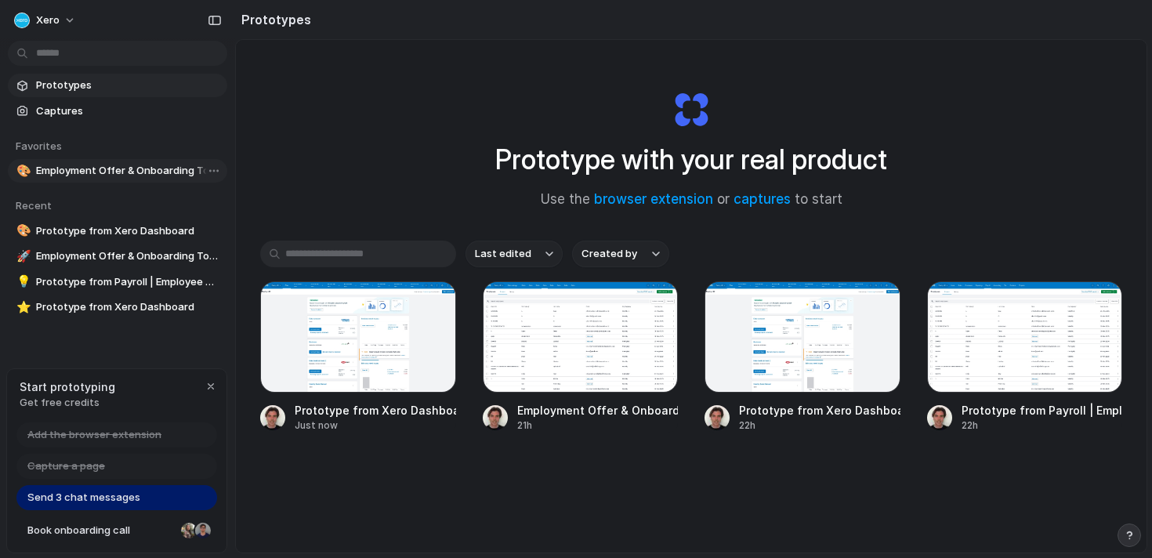
click at [122, 166] on span "Employment Offer & Onboarding Tools" at bounding box center [128, 171] width 185 height 16
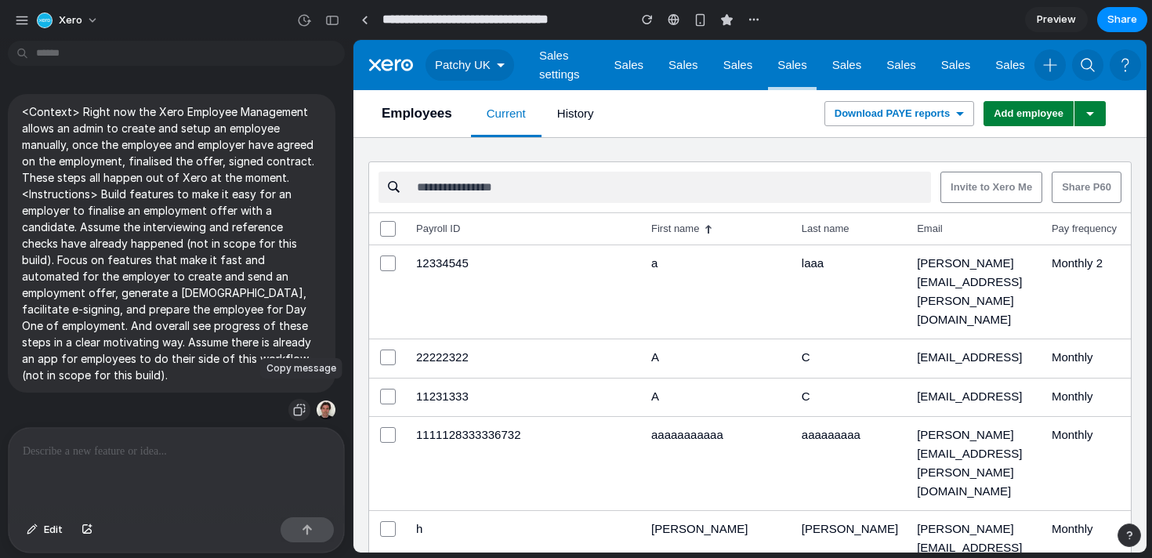
click at [302, 404] on div "button" at bounding box center [299, 410] width 13 height 13
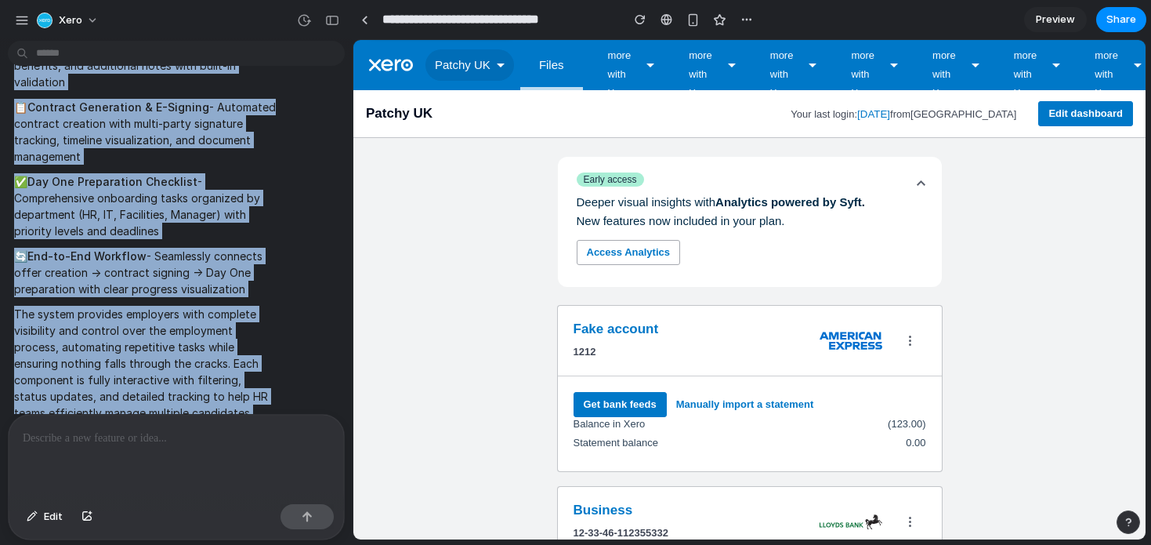
scroll to position [703, 0]
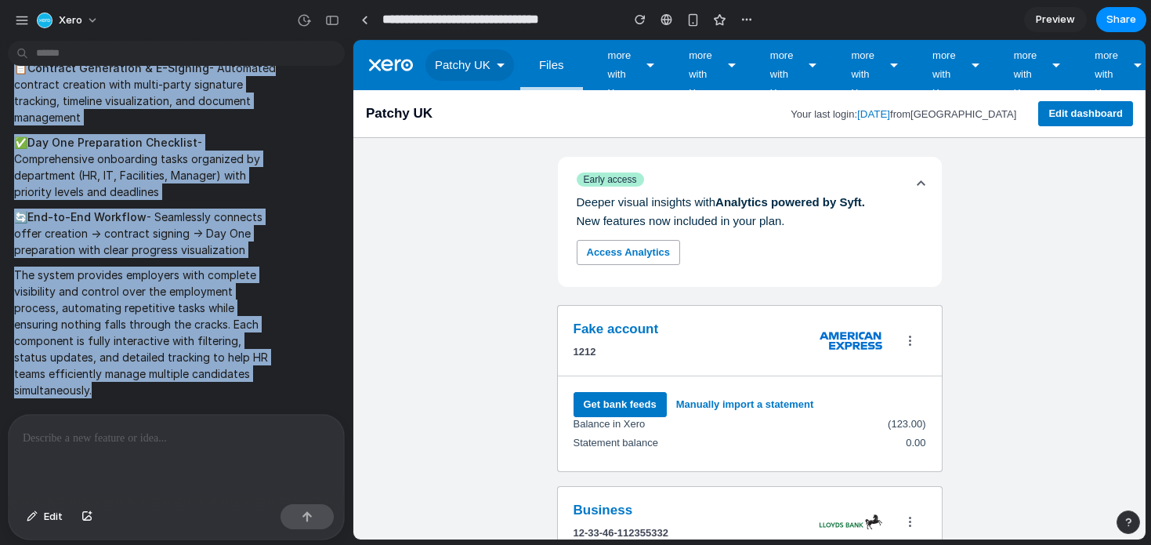
drag, startPoint x: 130, startPoint y: 134, endPoint x: 274, endPoint y: 388, distance: 291.7
click at [274, 388] on span "I've successfully built a comprehensive Employment Offer Management system that…" at bounding box center [145, 96] width 262 height 604
copy span "l ipsumdolorsit Ametconsec Adipi Elitseddoe tempor inci utlaboreet doloremagn a…"
click at [256, 158] on p "✅ Day One Preparation Checklist - Comprehensive onboarding tasks organized by d…" at bounding box center [145, 167] width 262 height 66
